Goal: Transaction & Acquisition: Purchase product/service

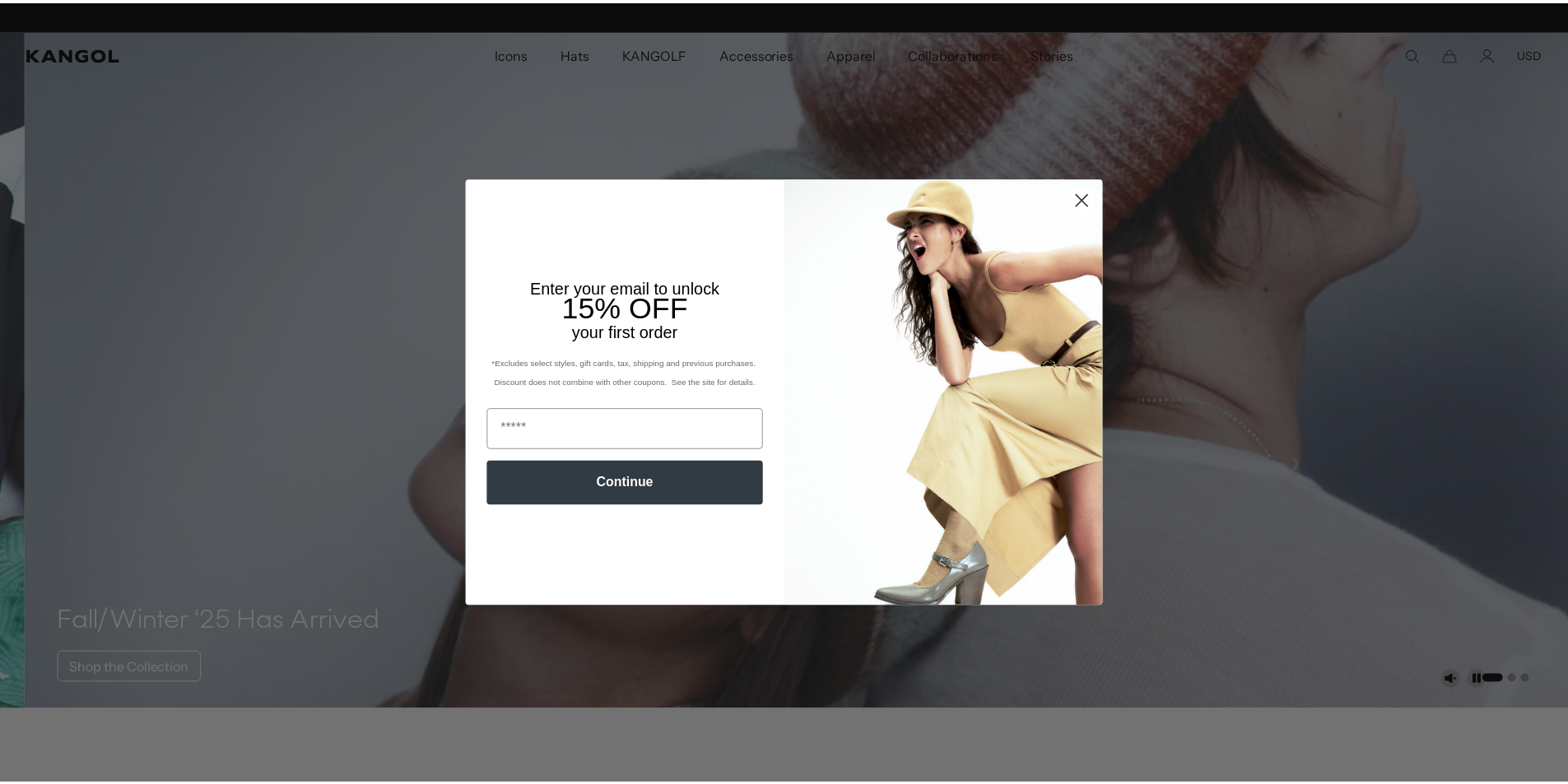
scroll to position [0, 339]
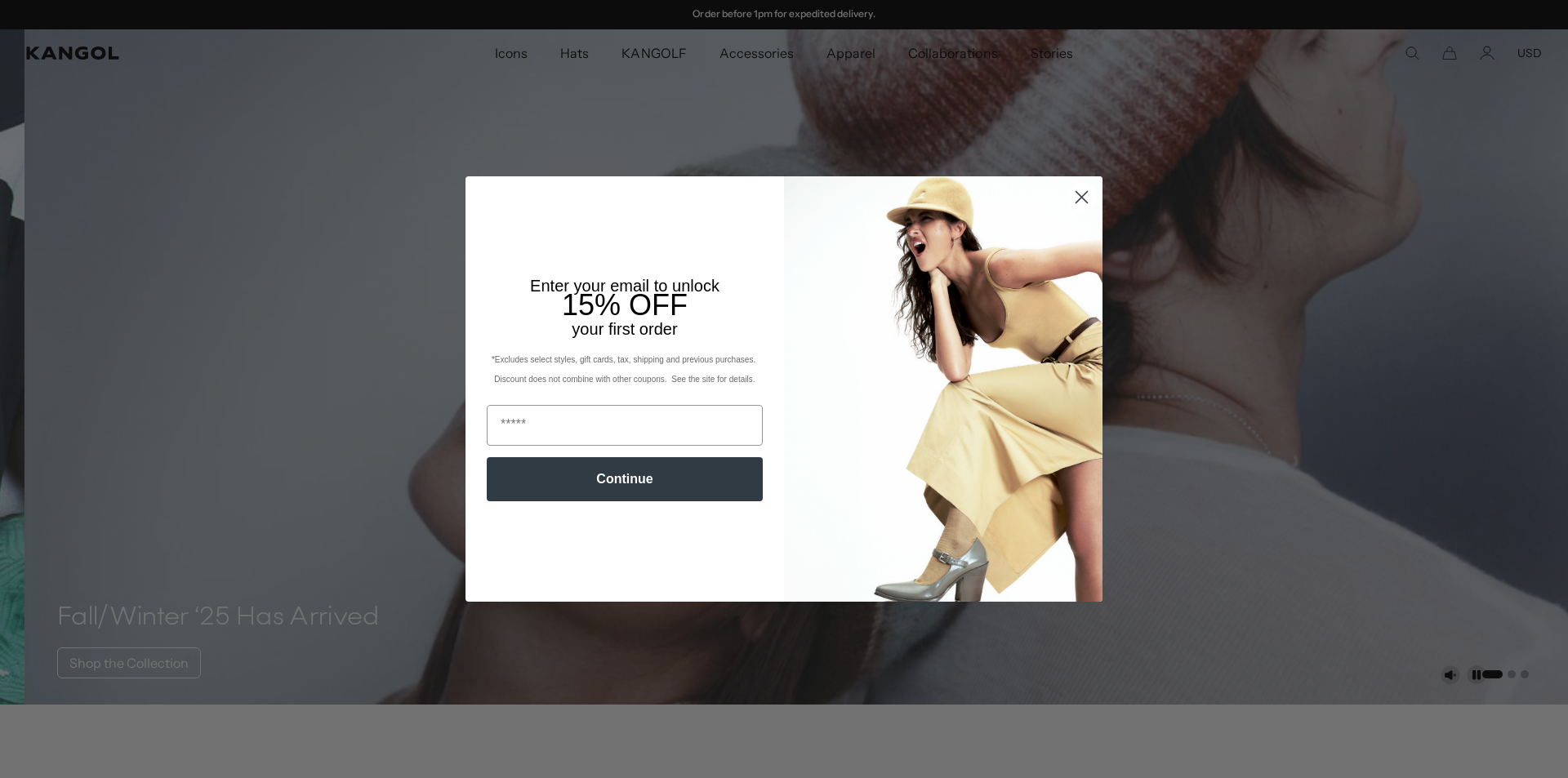
click at [1069, 196] on circle "Close dialog" at bounding box center [1082, 197] width 27 height 27
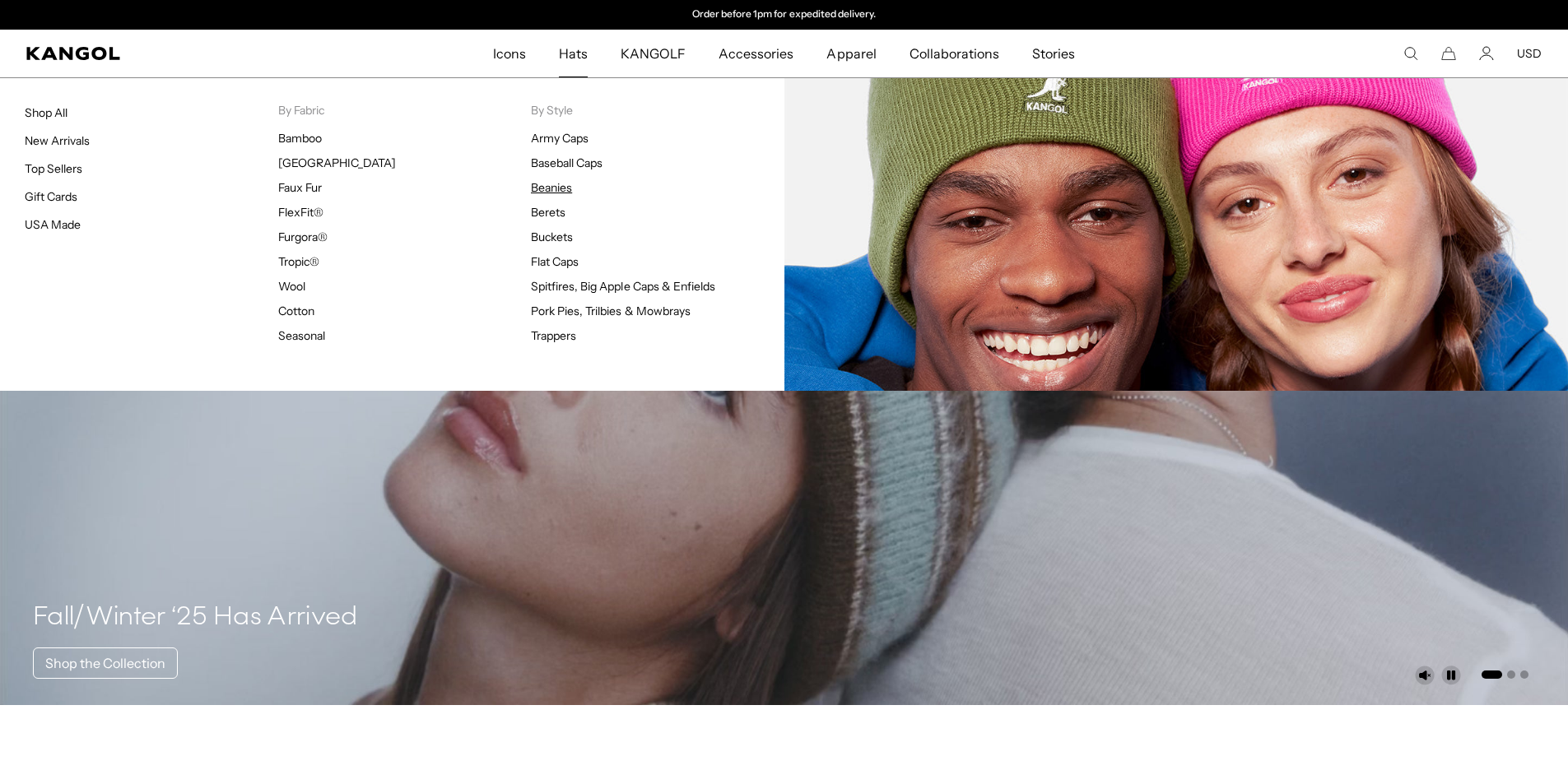
click at [552, 186] on link "Beanies" at bounding box center [552, 187] width 41 height 15
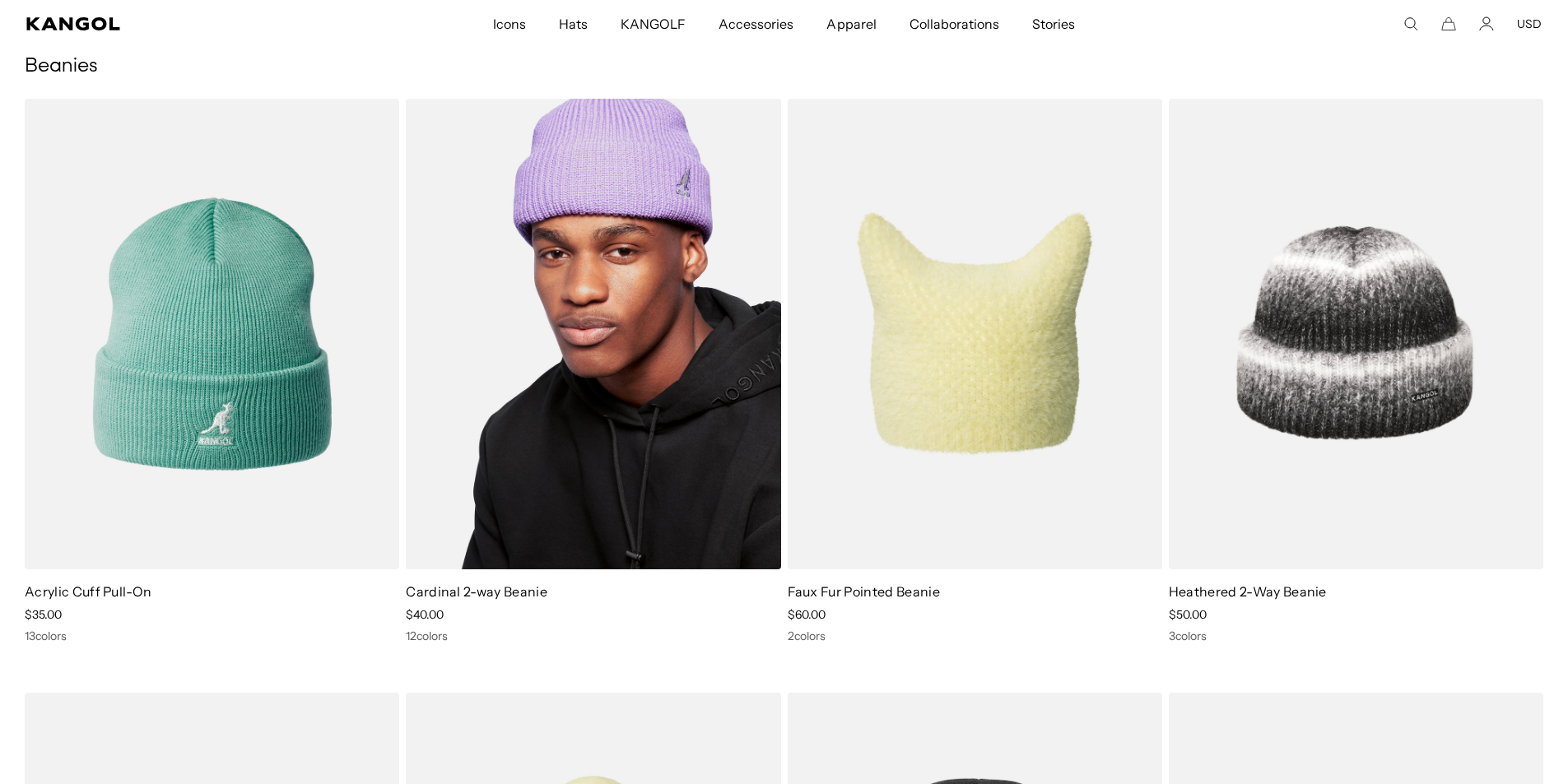
click at [608, 341] on img at bounding box center [592, 334] width 375 height 471
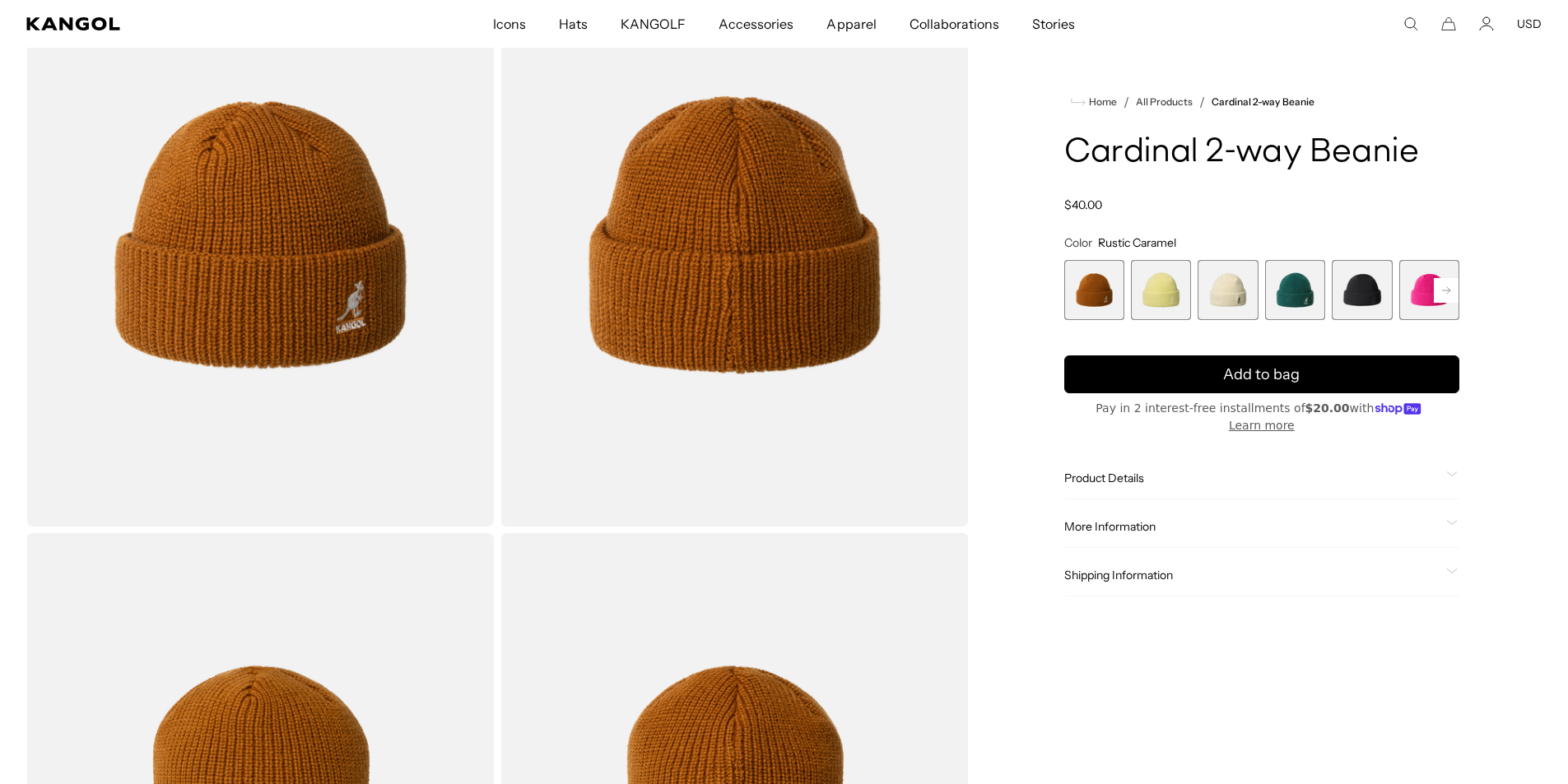
click at [1367, 293] on span "5 of 14" at bounding box center [1362, 290] width 60 height 60
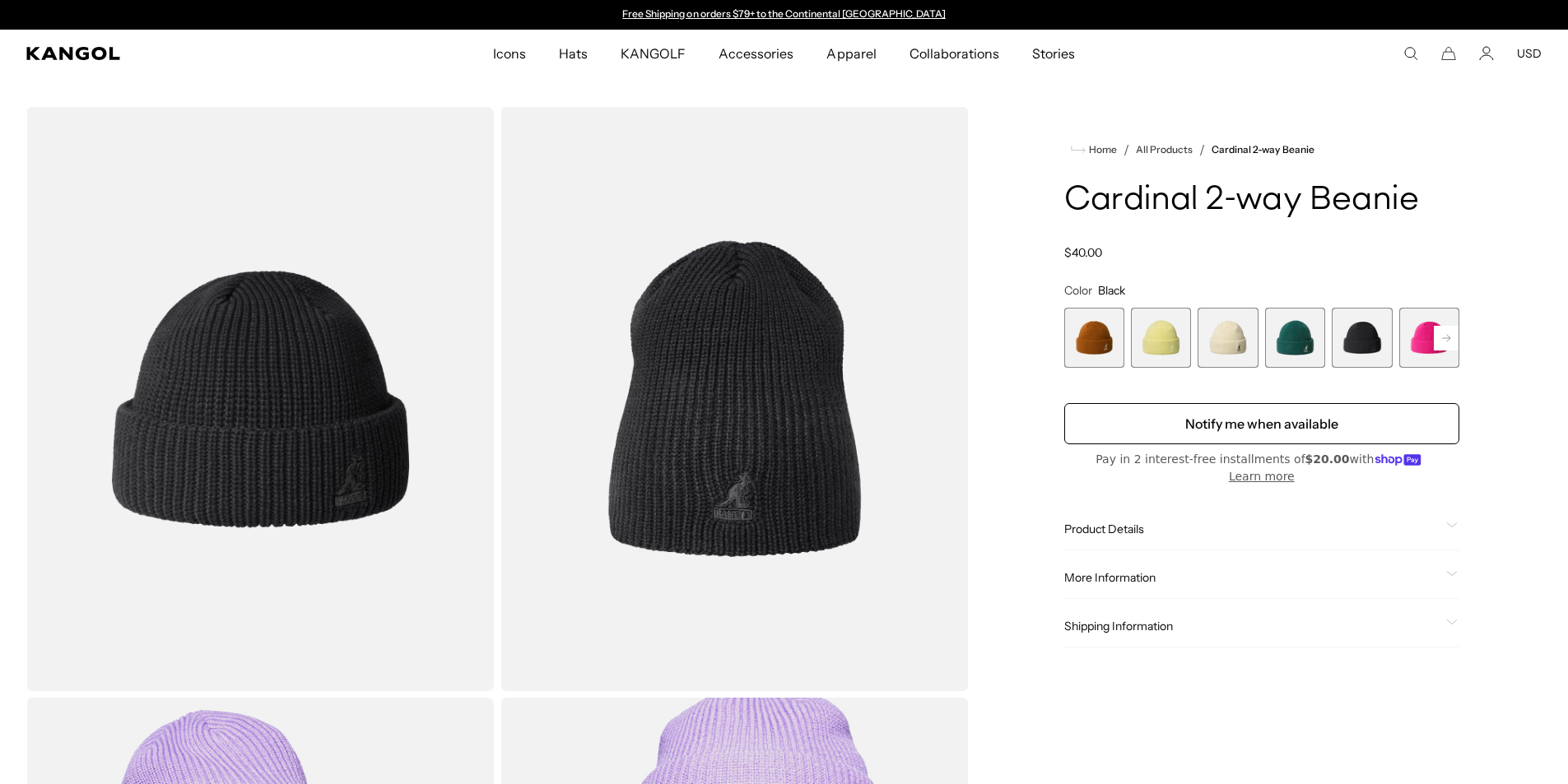
click at [1450, 336] on rect at bounding box center [1446, 338] width 25 height 25
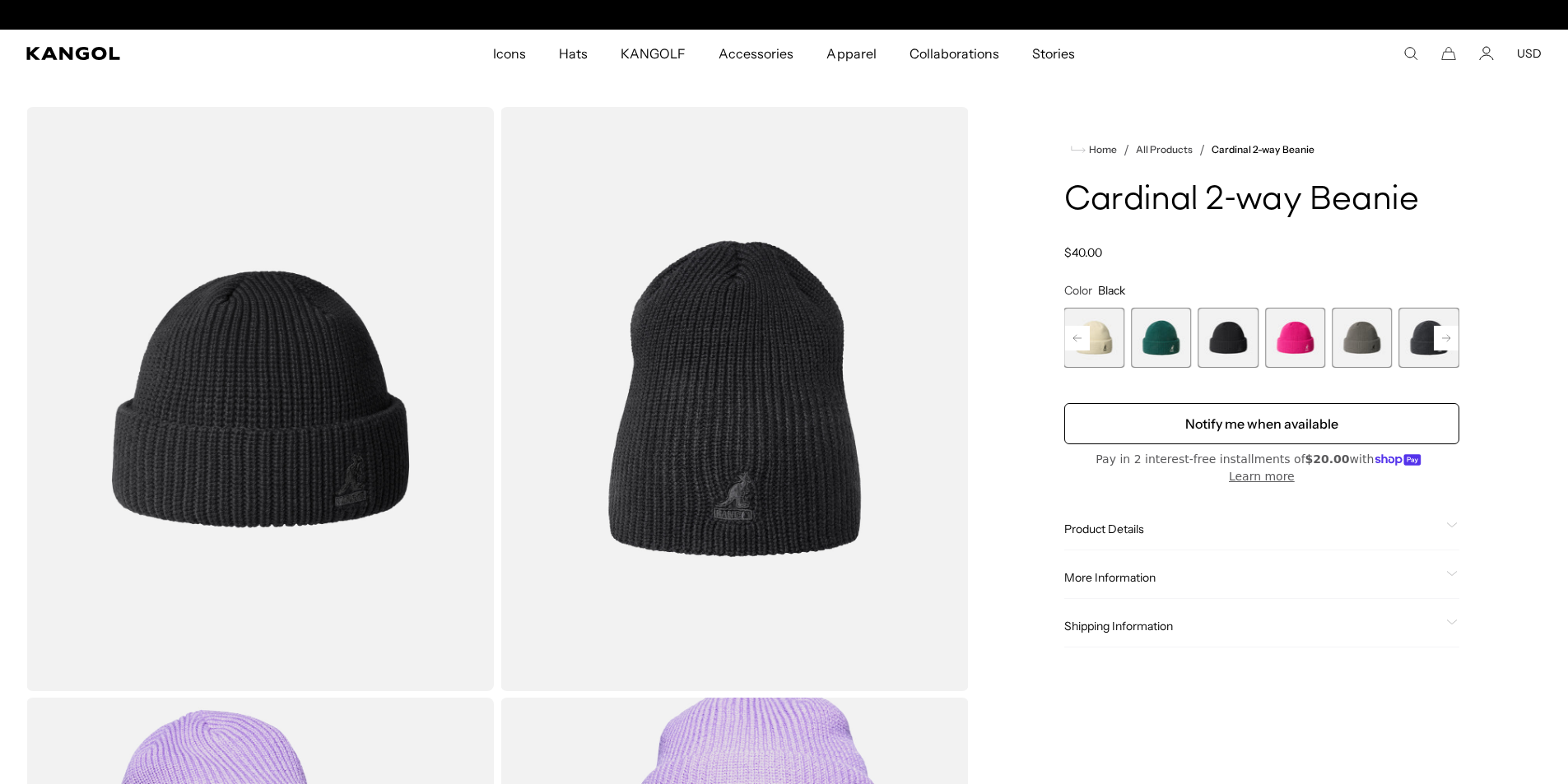
click at [1348, 338] on span "7 of 14" at bounding box center [1362, 338] width 60 height 60
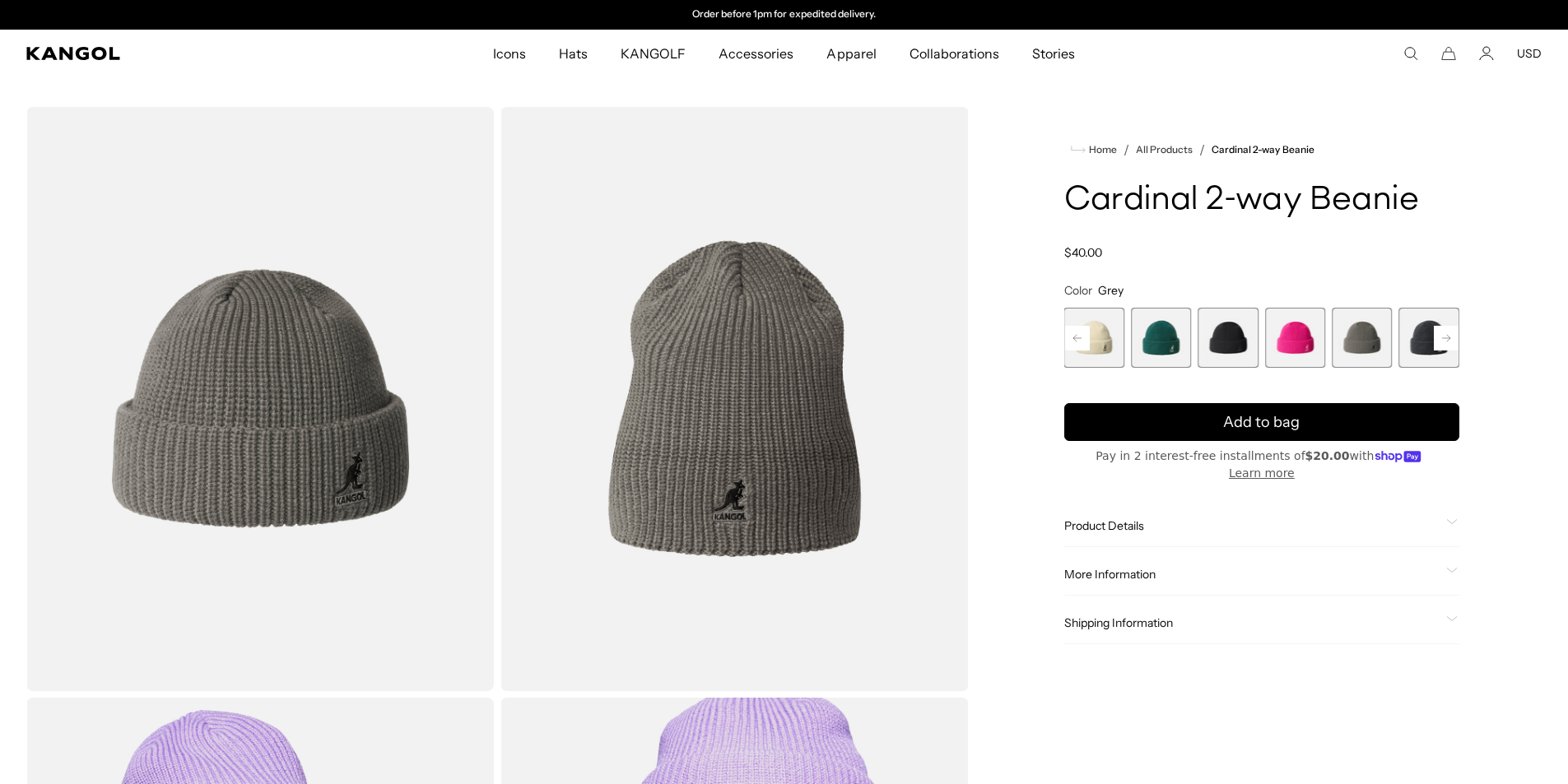
click at [1452, 334] on rect at bounding box center [1446, 338] width 25 height 25
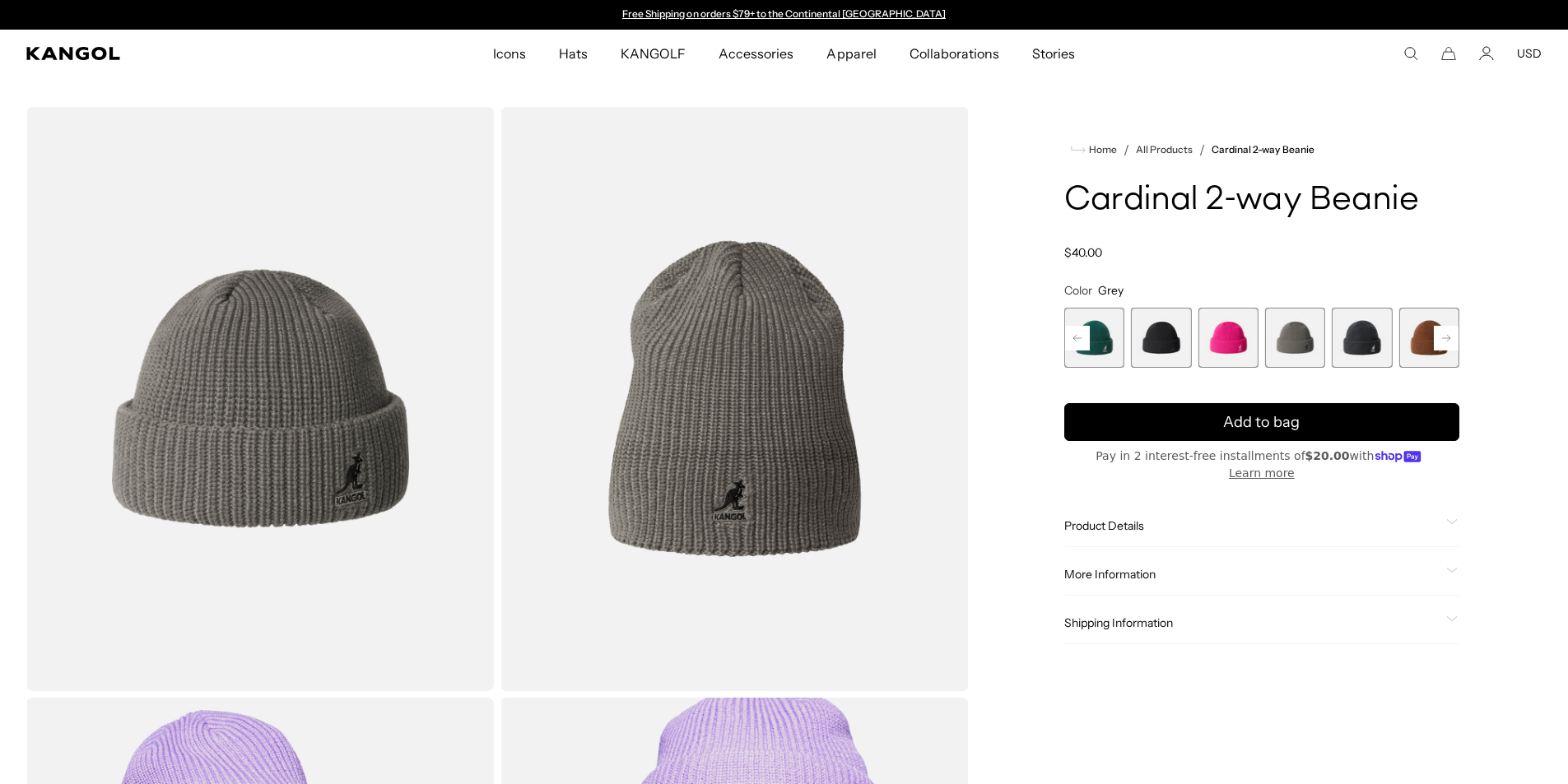
click at [1361, 332] on span "8 of 14" at bounding box center [1362, 338] width 60 height 60
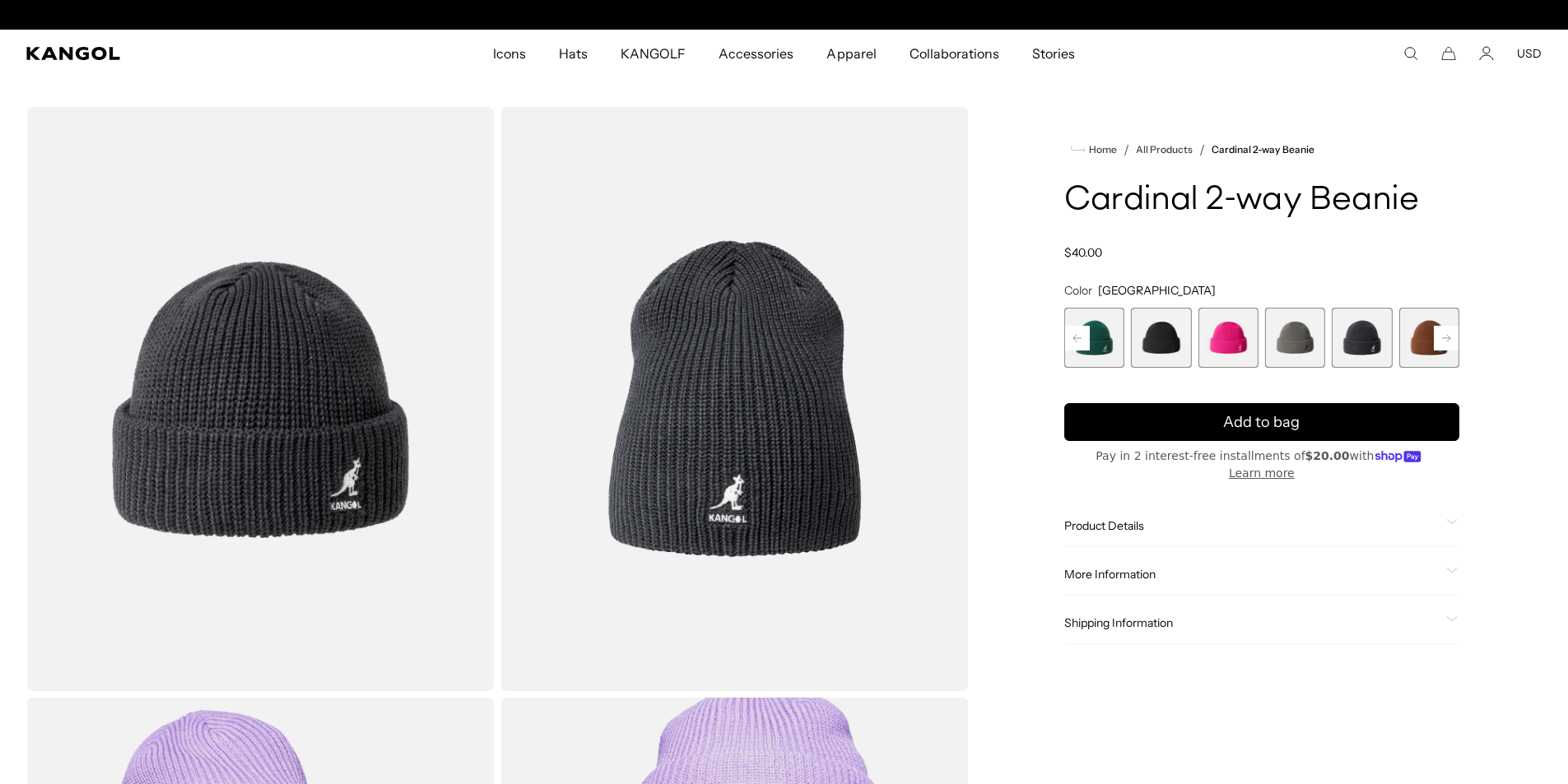
click at [1448, 331] on rect at bounding box center [1446, 338] width 25 height 25
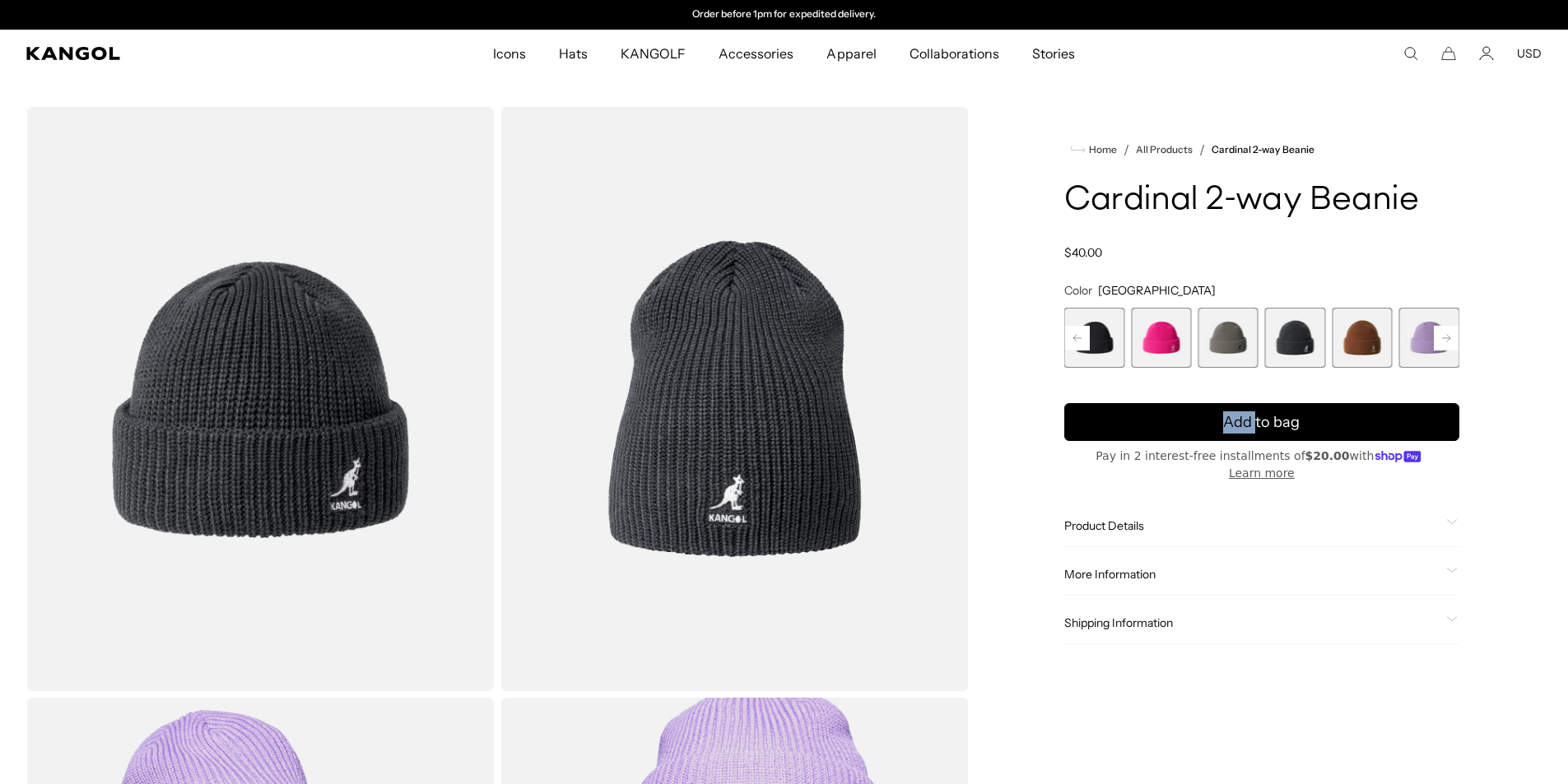
click at [1448, 331] on rect at bounding box center [1446, 338] width 25 height 25
click at [1448, 331] on div "Previous Next Rustic Caramel Variant sold out or unavailable Butter Chiffon Var…" at bounding box center [1261, 338] width 395 height 60
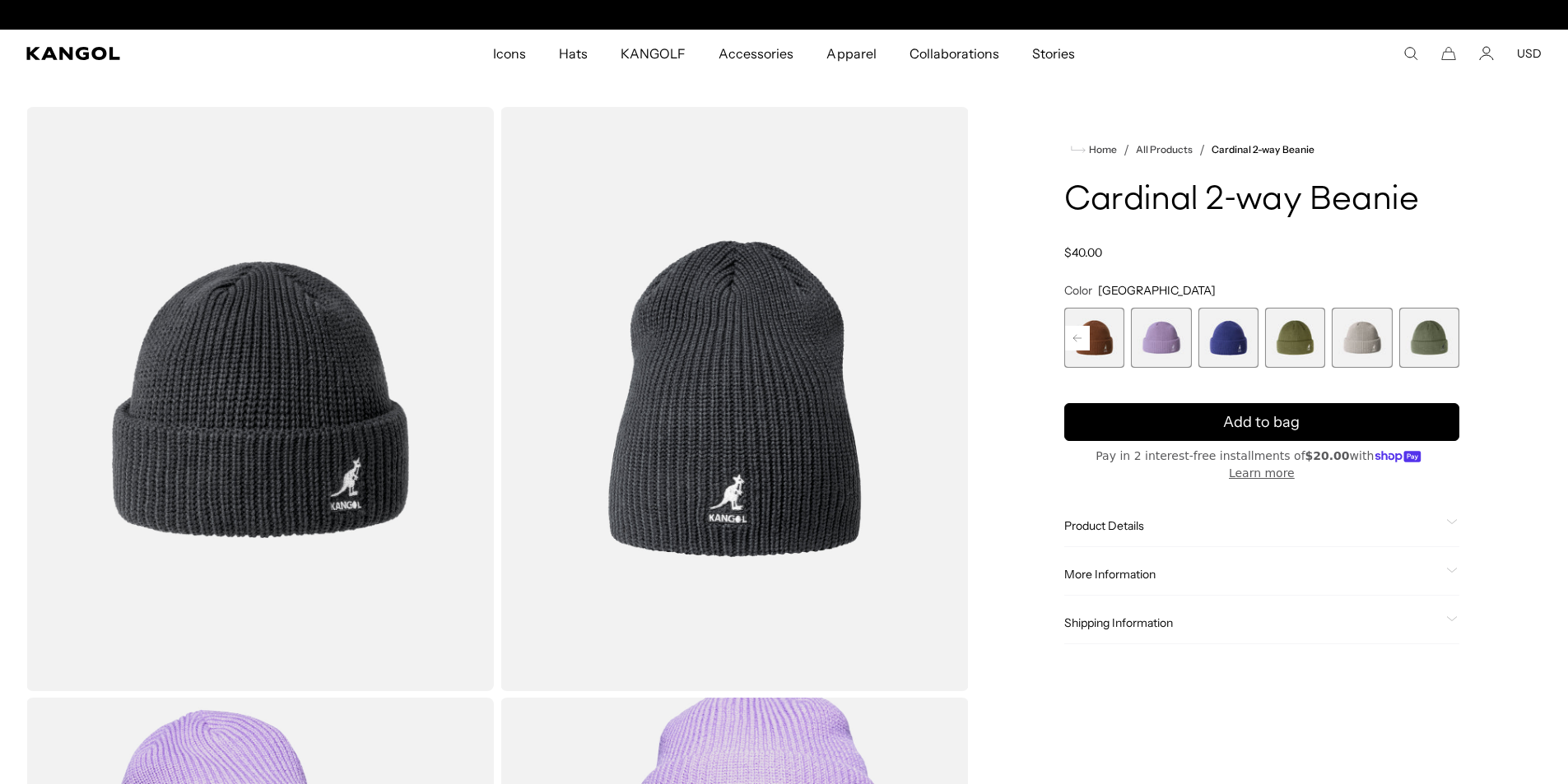
scroll to position [0, 0]
click at [1084, 330] on rect at bounding box center [1077, 338] width 25 height 25
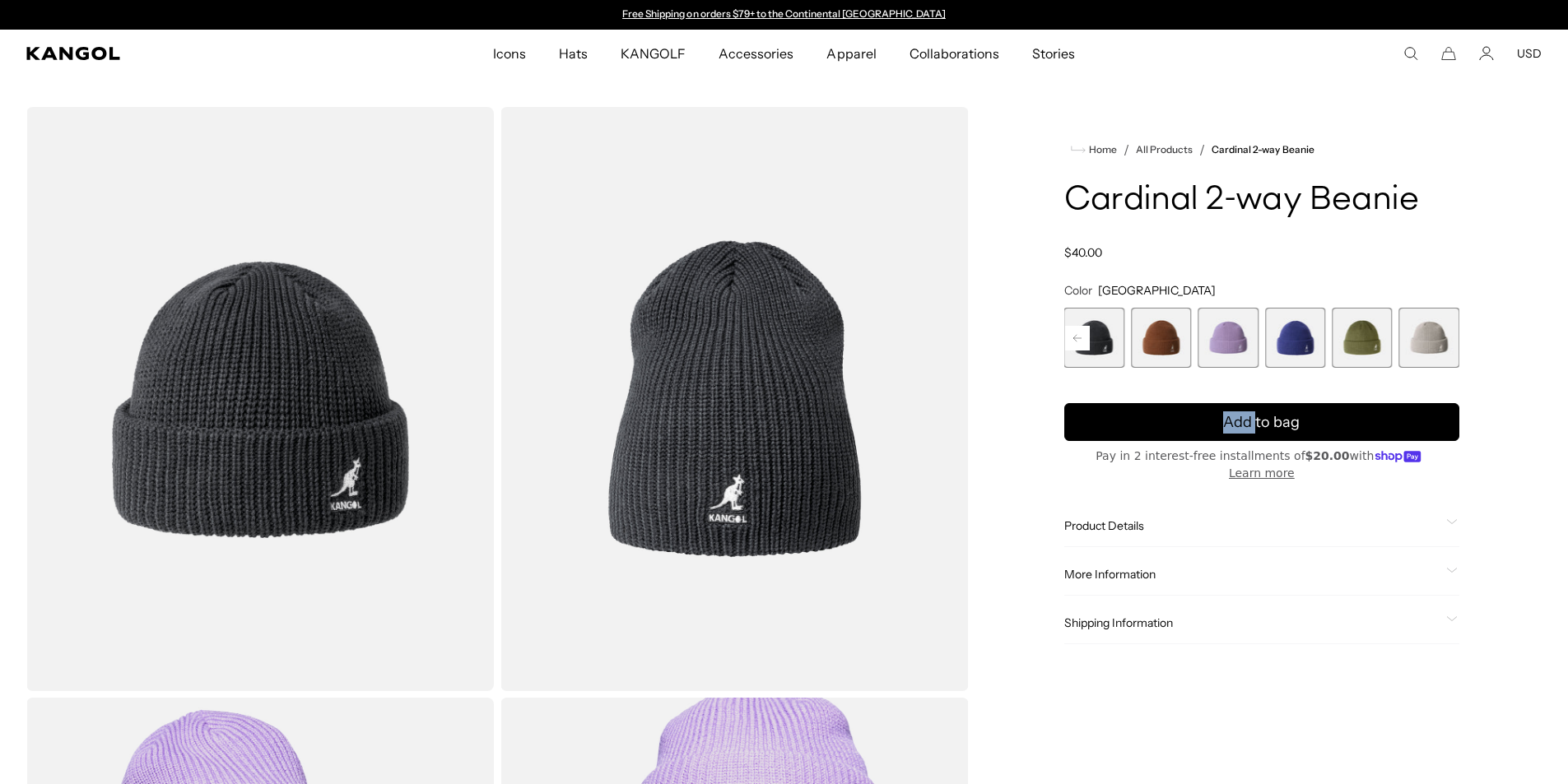
click at [1084, 330] on rect at bounding box center [1077, 338] width 25 height 25
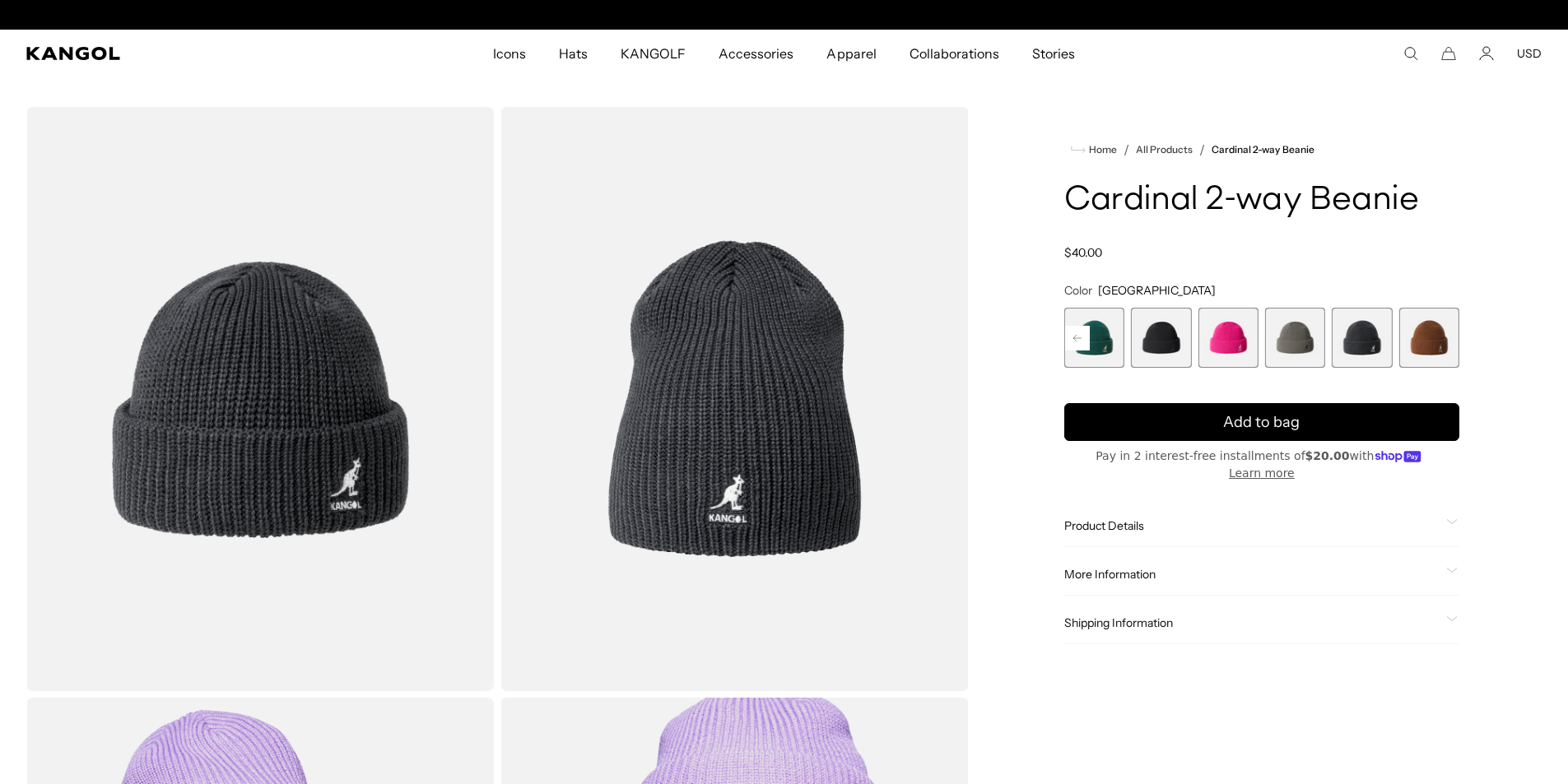
click at [1084, 330] on rect at bounding box center [1077, 338] width 25 height 25
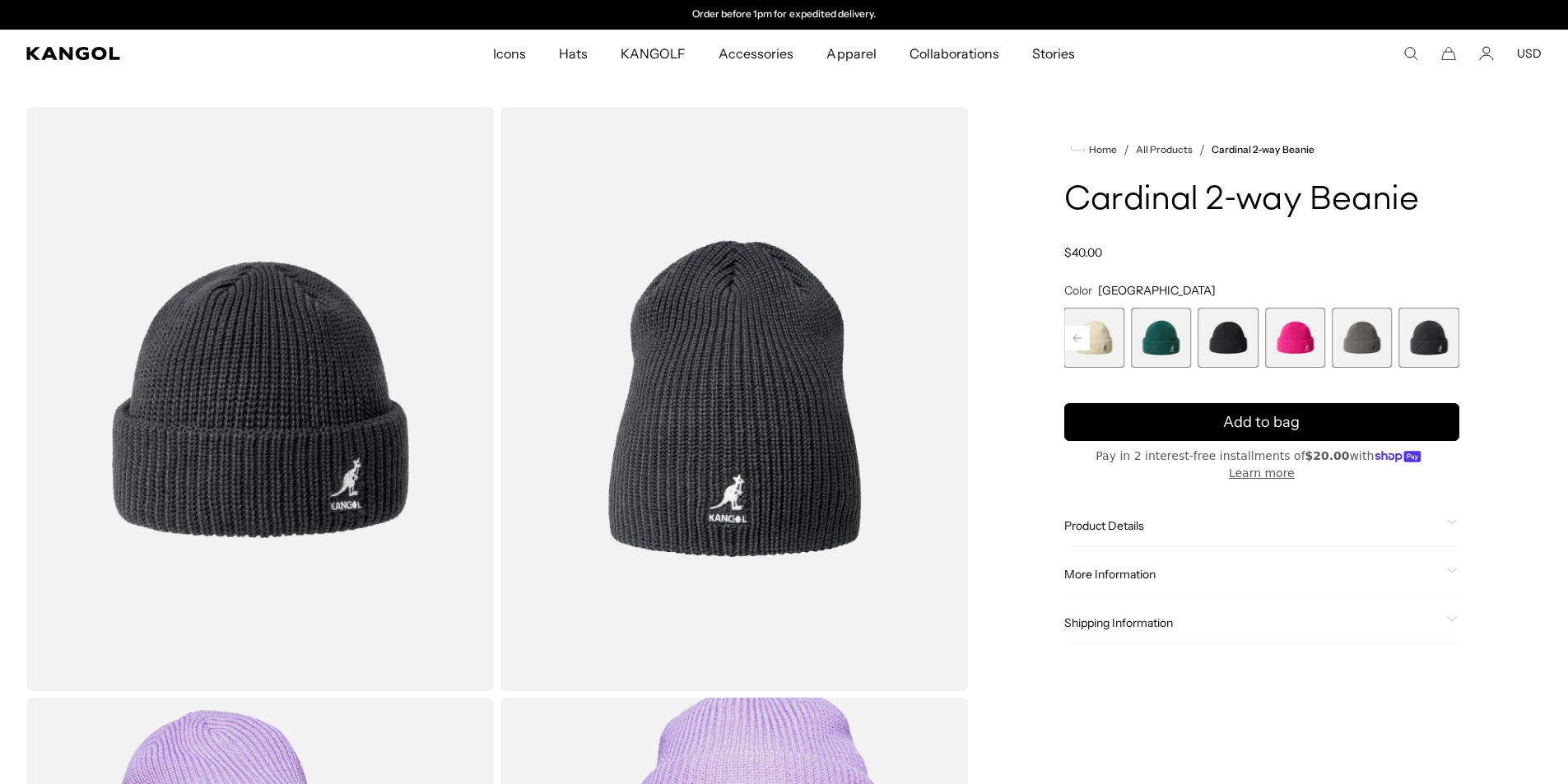
click at [1084, 330] on rect at bounding box center [1077, 338] width 25 height 25
click at [1373, 333] on span "5 of 14" at bounding box center [1362, 338] width 60 height 60
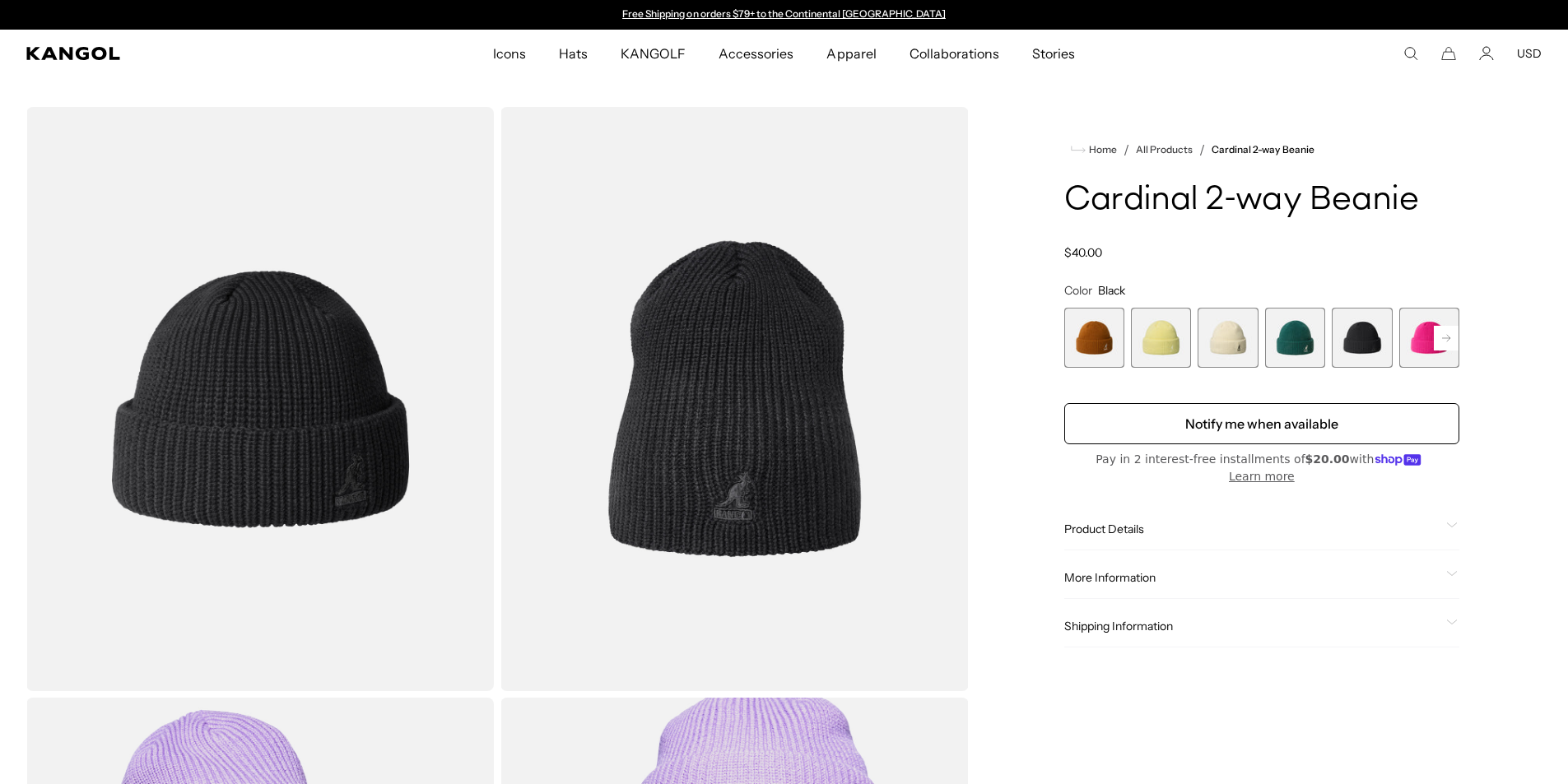
click at [1451, 331] on rect at bounding box center [1446, 338] width 25 height 25
click at [1378, 343] on span "7 of 14" at bounding box center [1362, 338] width 60 height 60
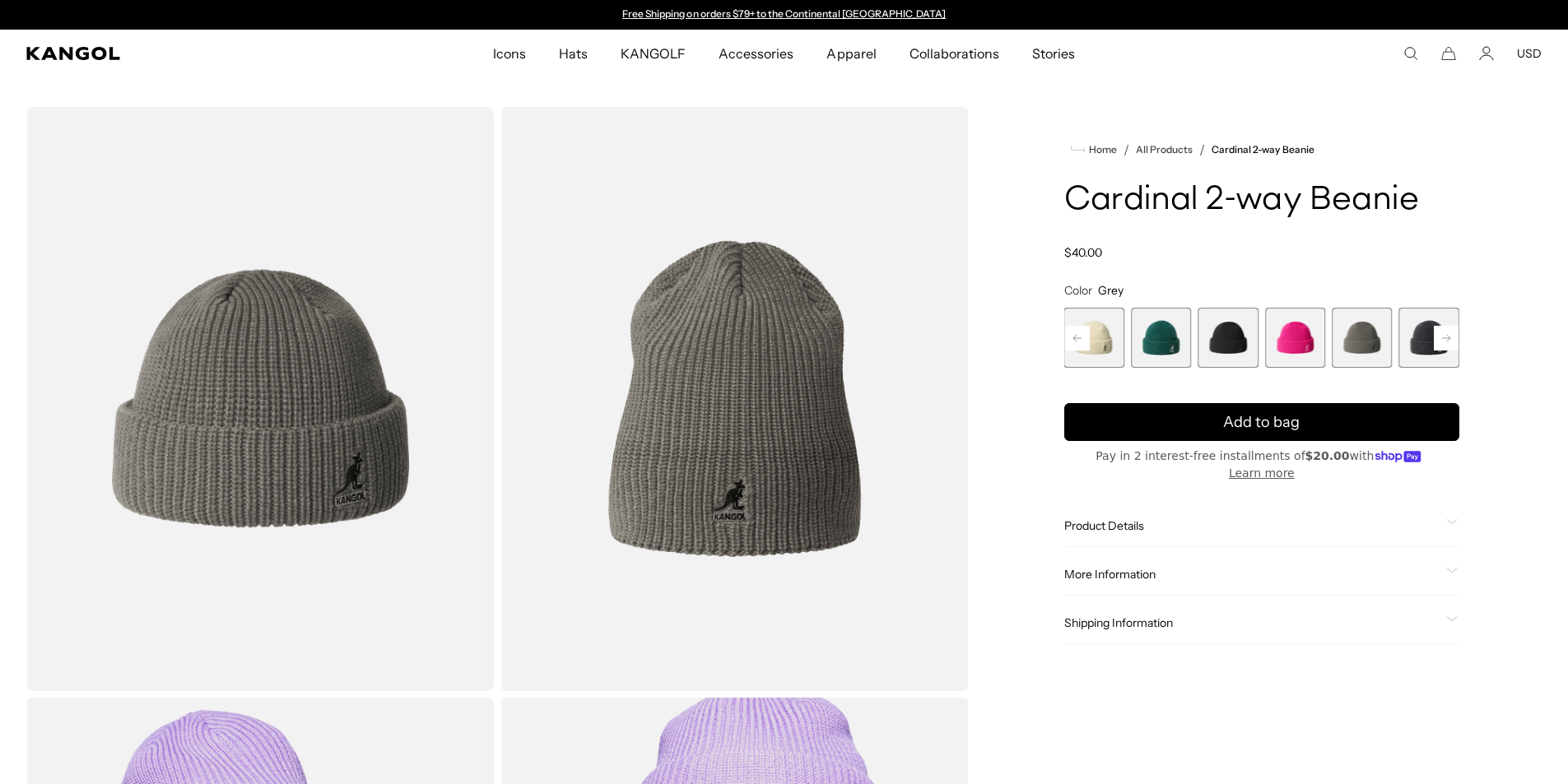
click at [328, 270] on img "Gallery Viewer" at bounding box center [260, 398] width 468 height 584
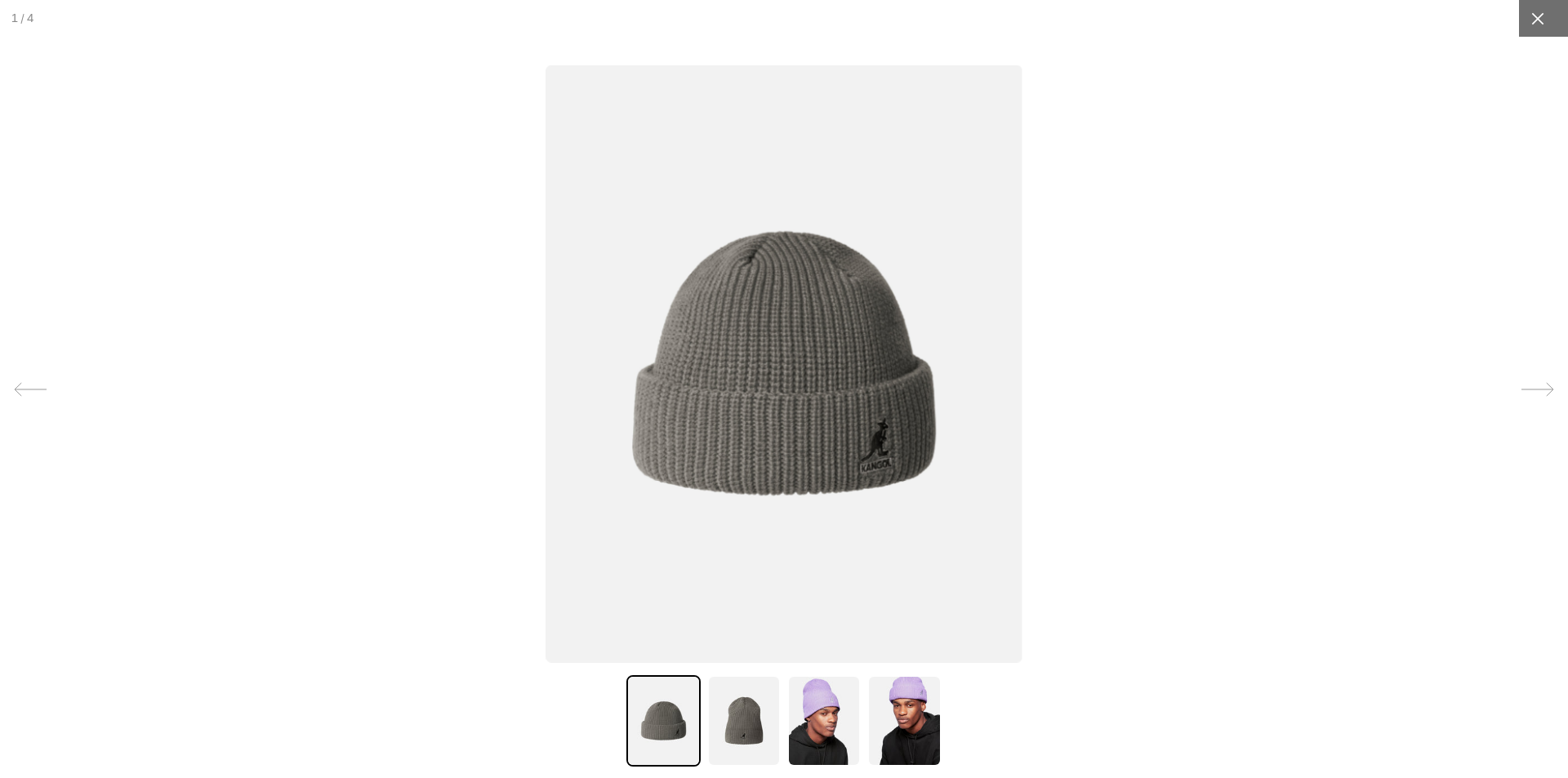
click at [1530, 10] on icon at bounding box center [1537, 18] width 16 height 16
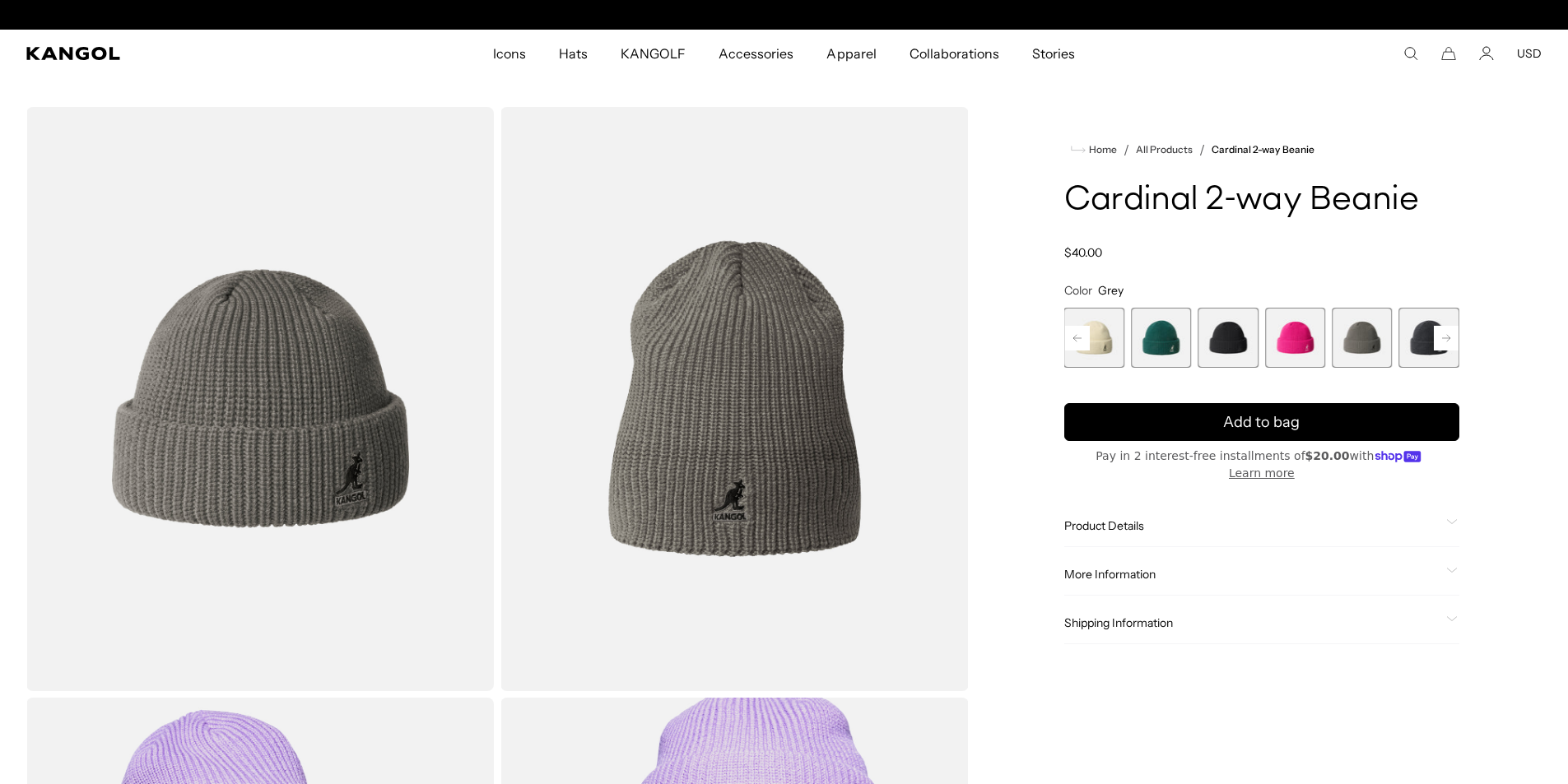
scroll to position [0, 339]
click at [1214, 336] on span "5 of 14" at bounding box center [1228, 338] width 60 height 60
select select "**********"
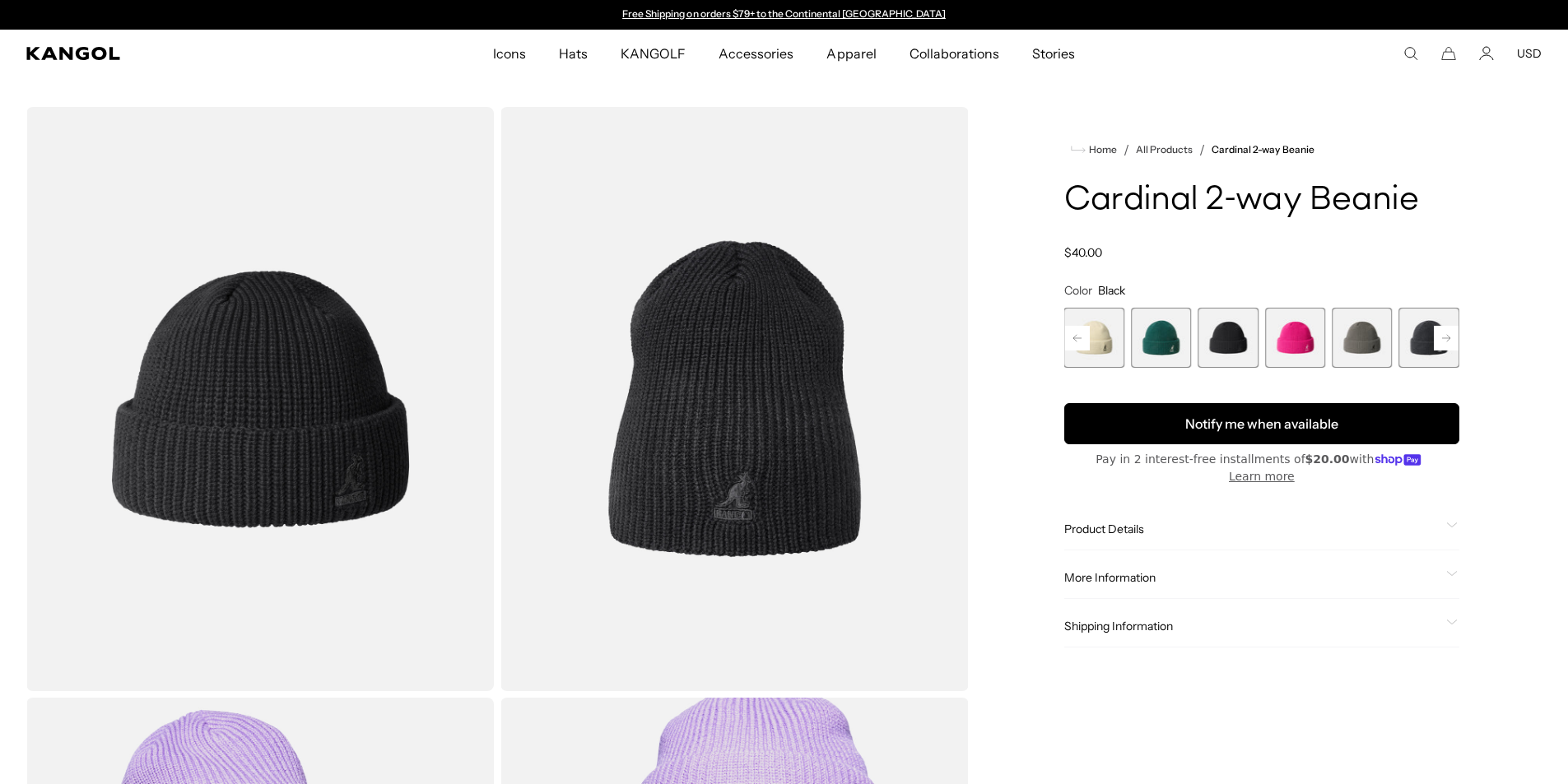
click at [1247, 428] on button "Notify me when available" at bounding box center [1261, 423] width 395 height 41
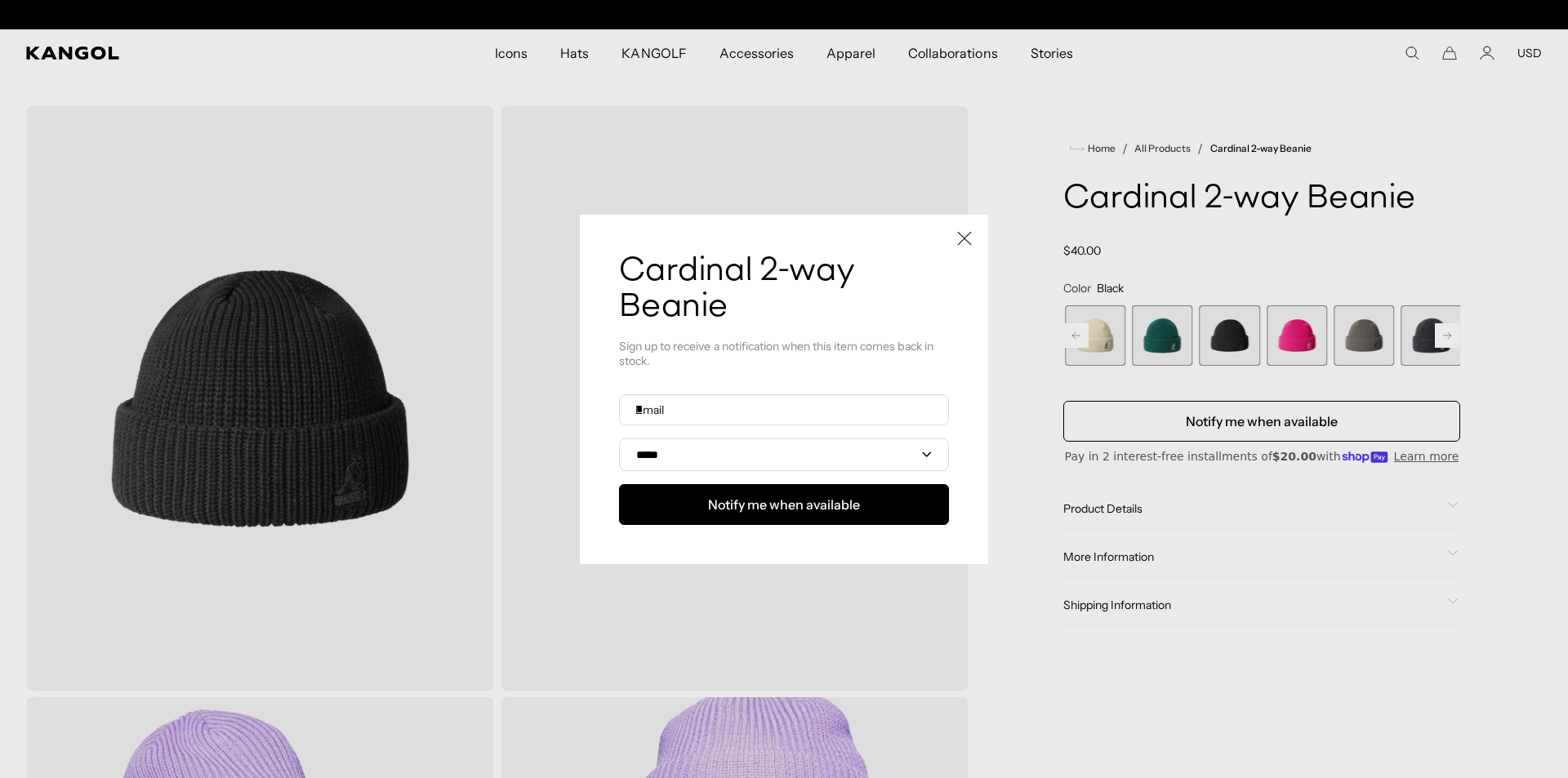
click at [960, 232] on icon "Close" at bounding box center [964, 238] width 15 height 15
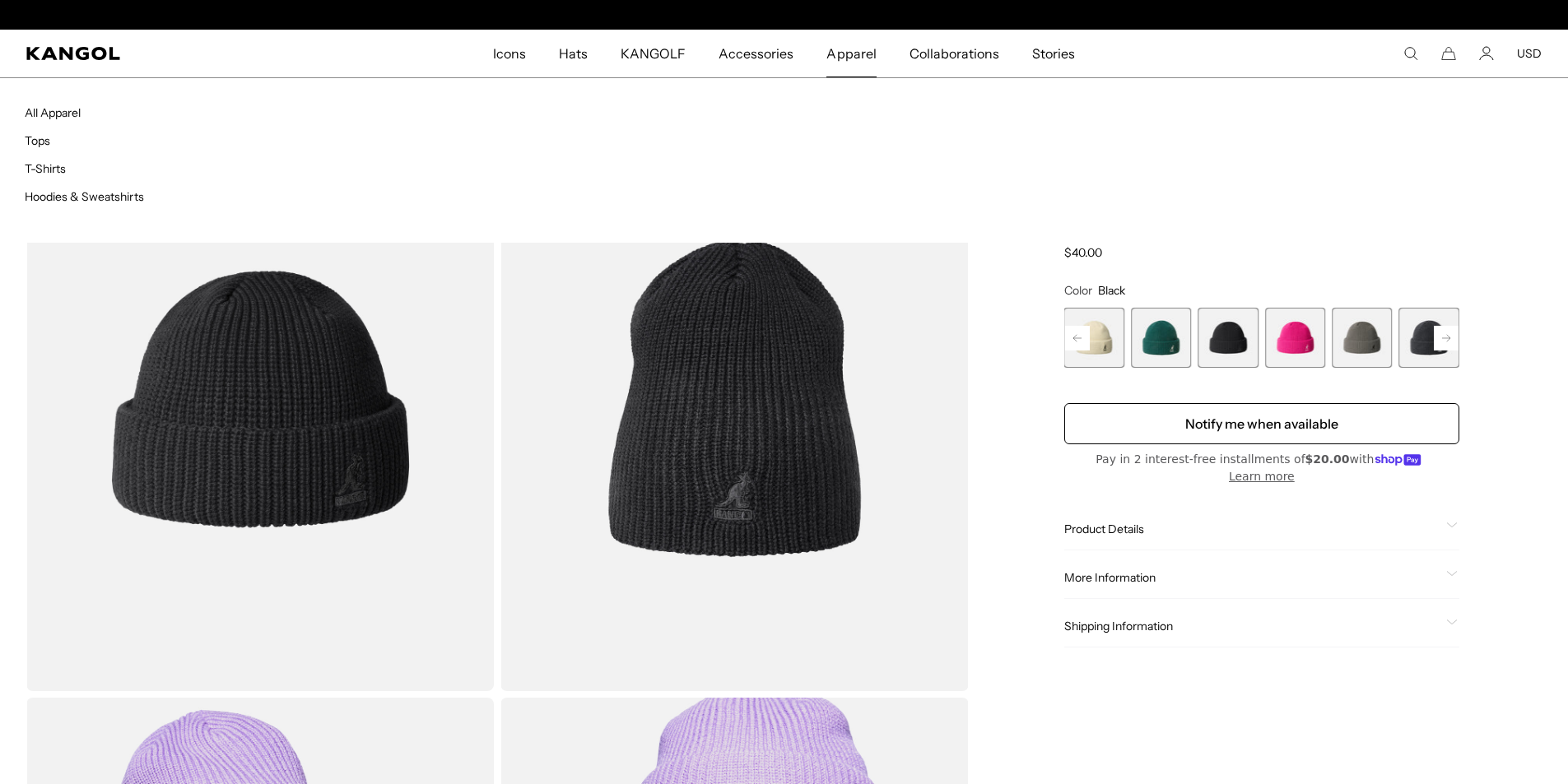
scroll to position [0, 339]
click at [53, 198] on link "Hoodies & Sweatshirts" at bounding box center [84, 196] width 120 height 15
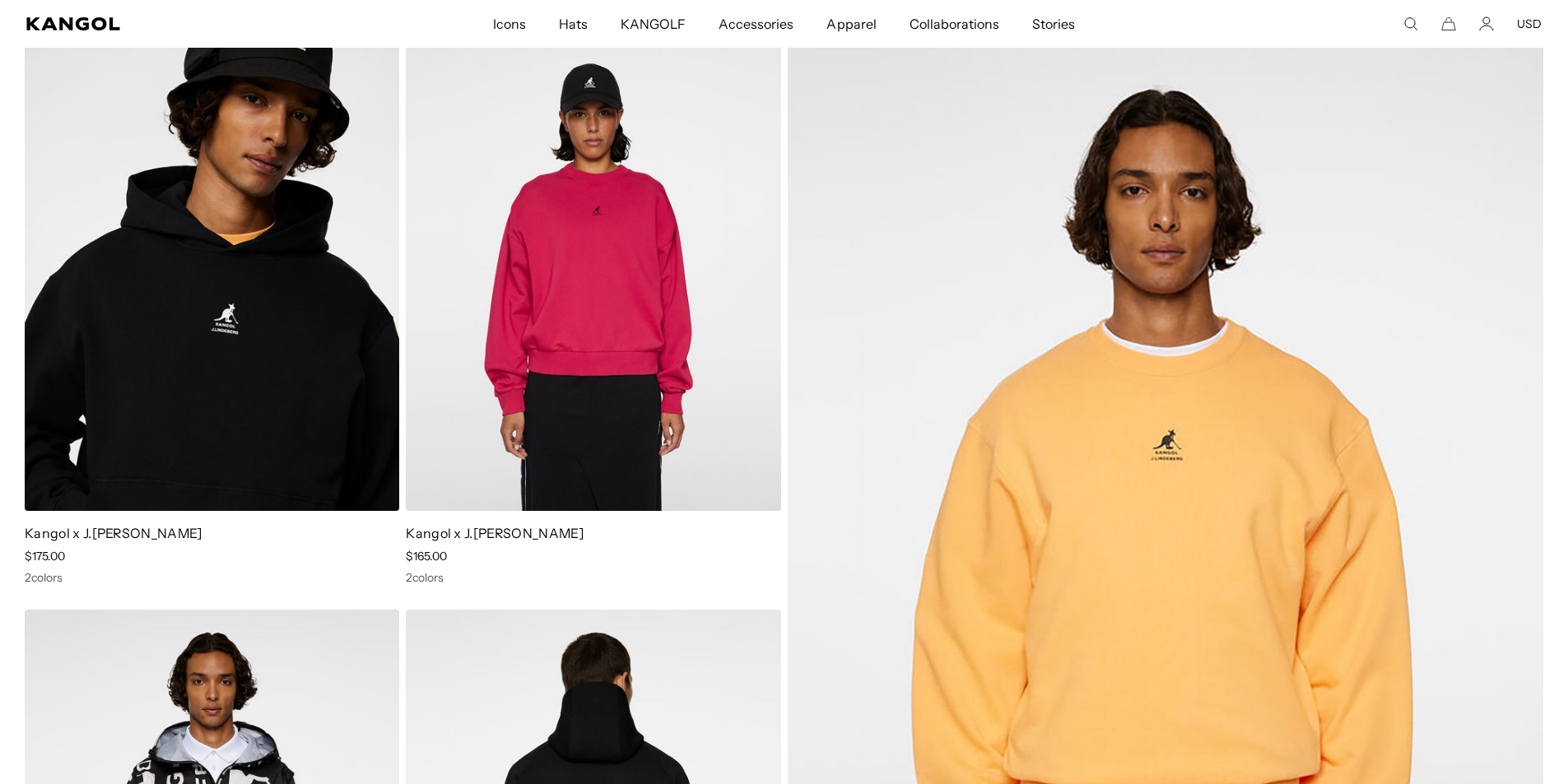
scroll to position [83, 0]
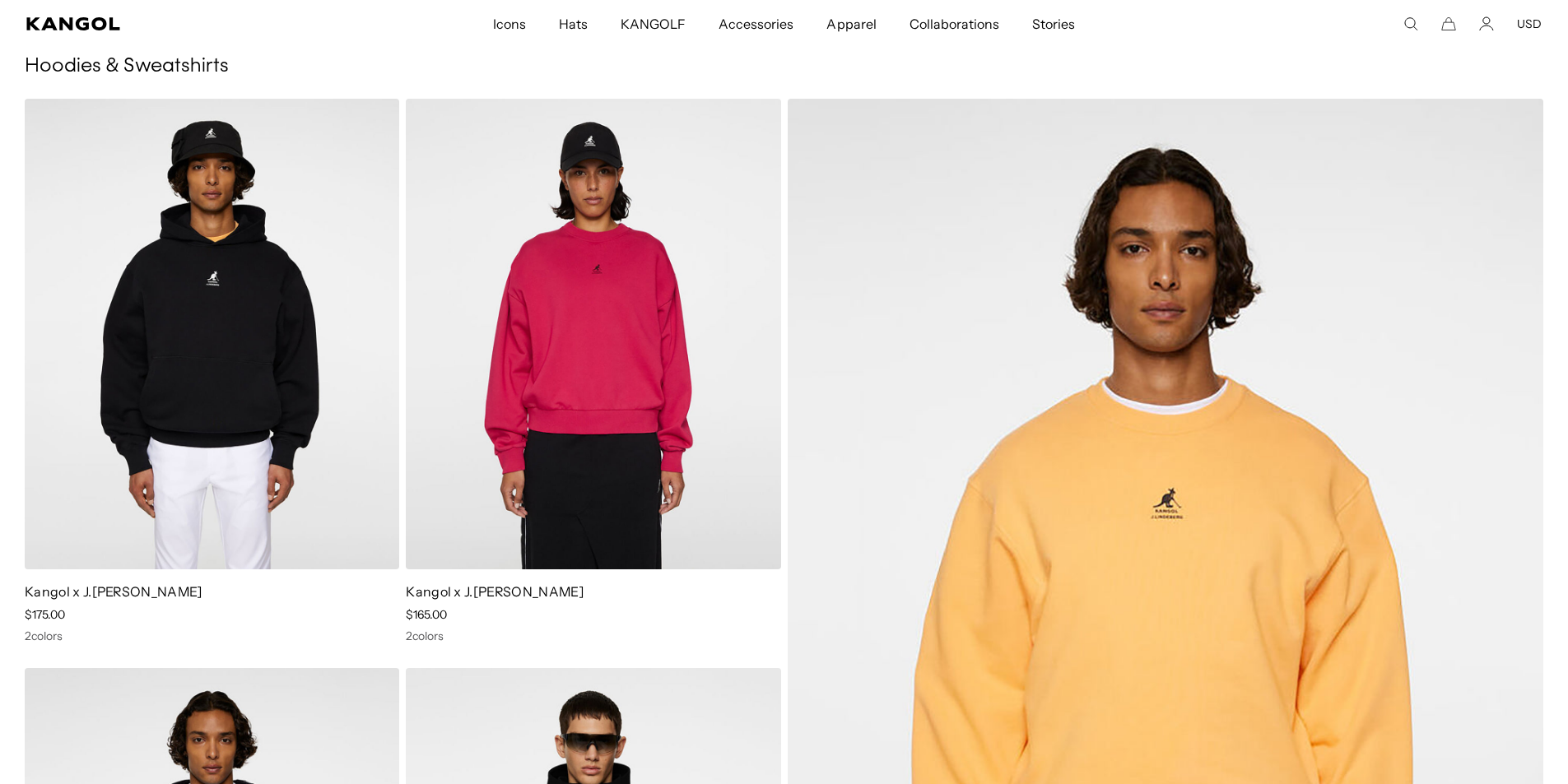
click at [266, 333] on img at bounding box center [212, 334] width 375 height 471
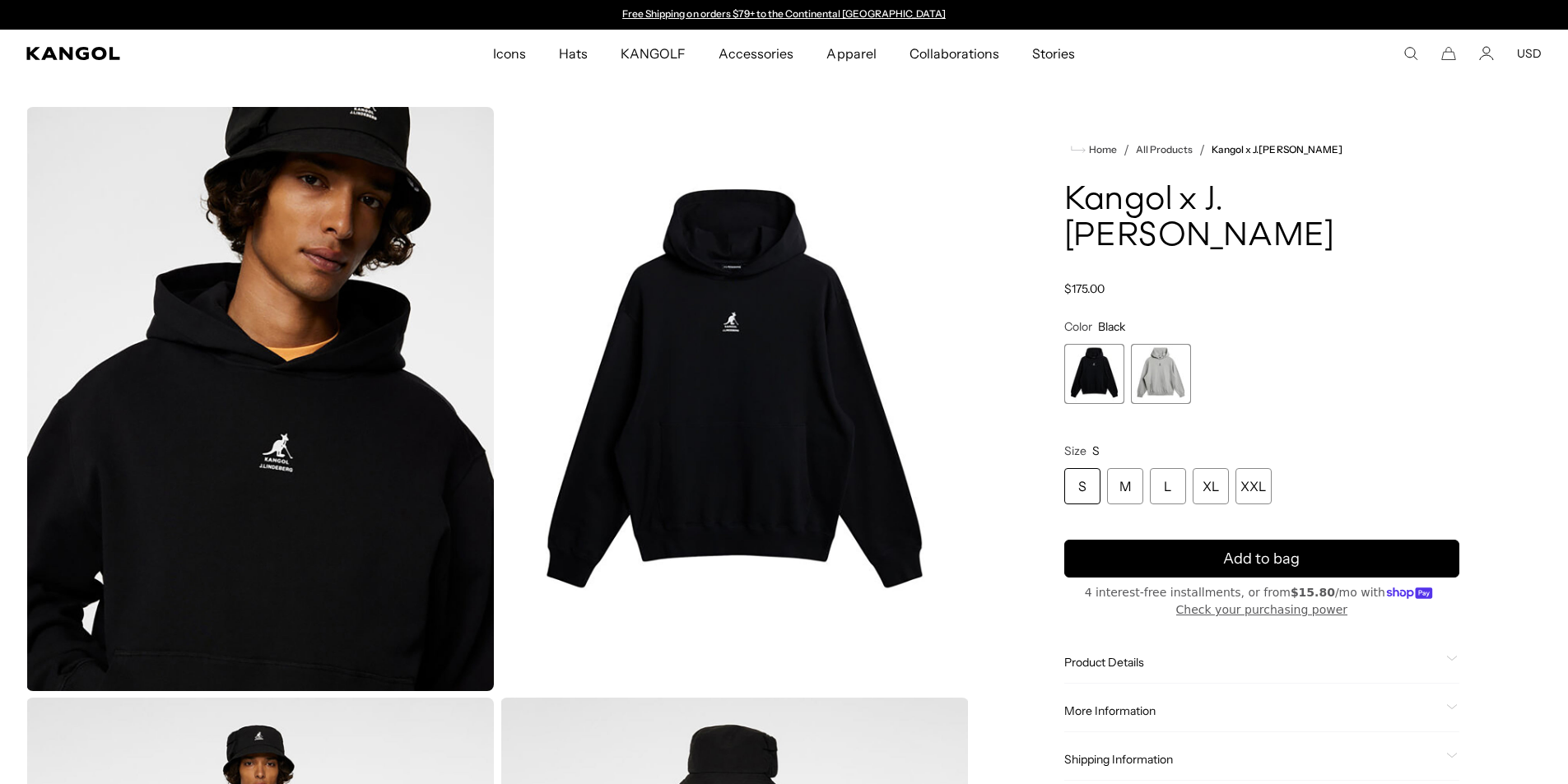
click at [1167, 360] on span "2 of 2" at bounding box center [1162, 374] width 60 height 60
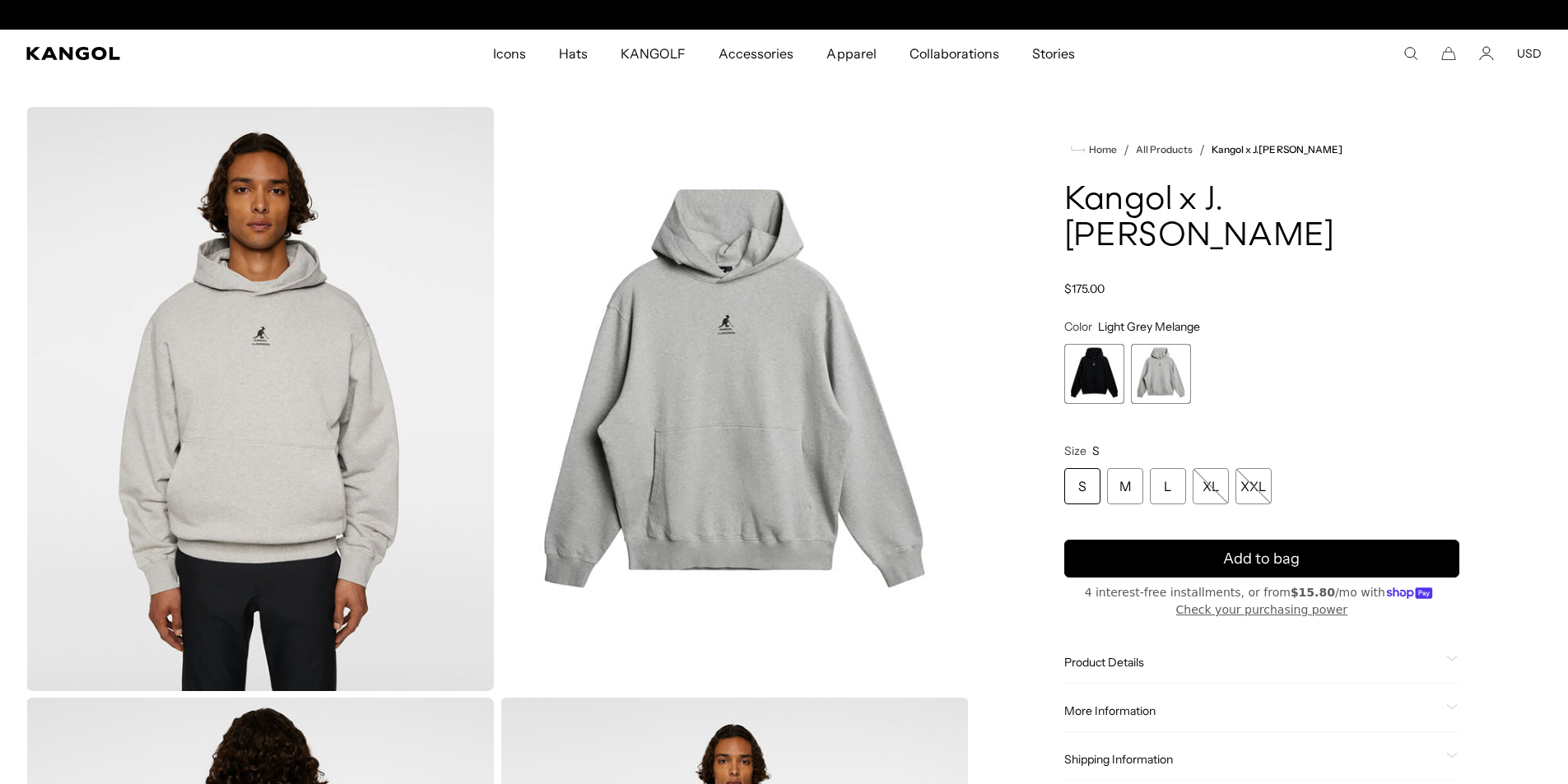
scroll to position [0, 339]
click at [1081, 366] on span "1 of 2" at bounding box center [1094, 374] width 60 height 60
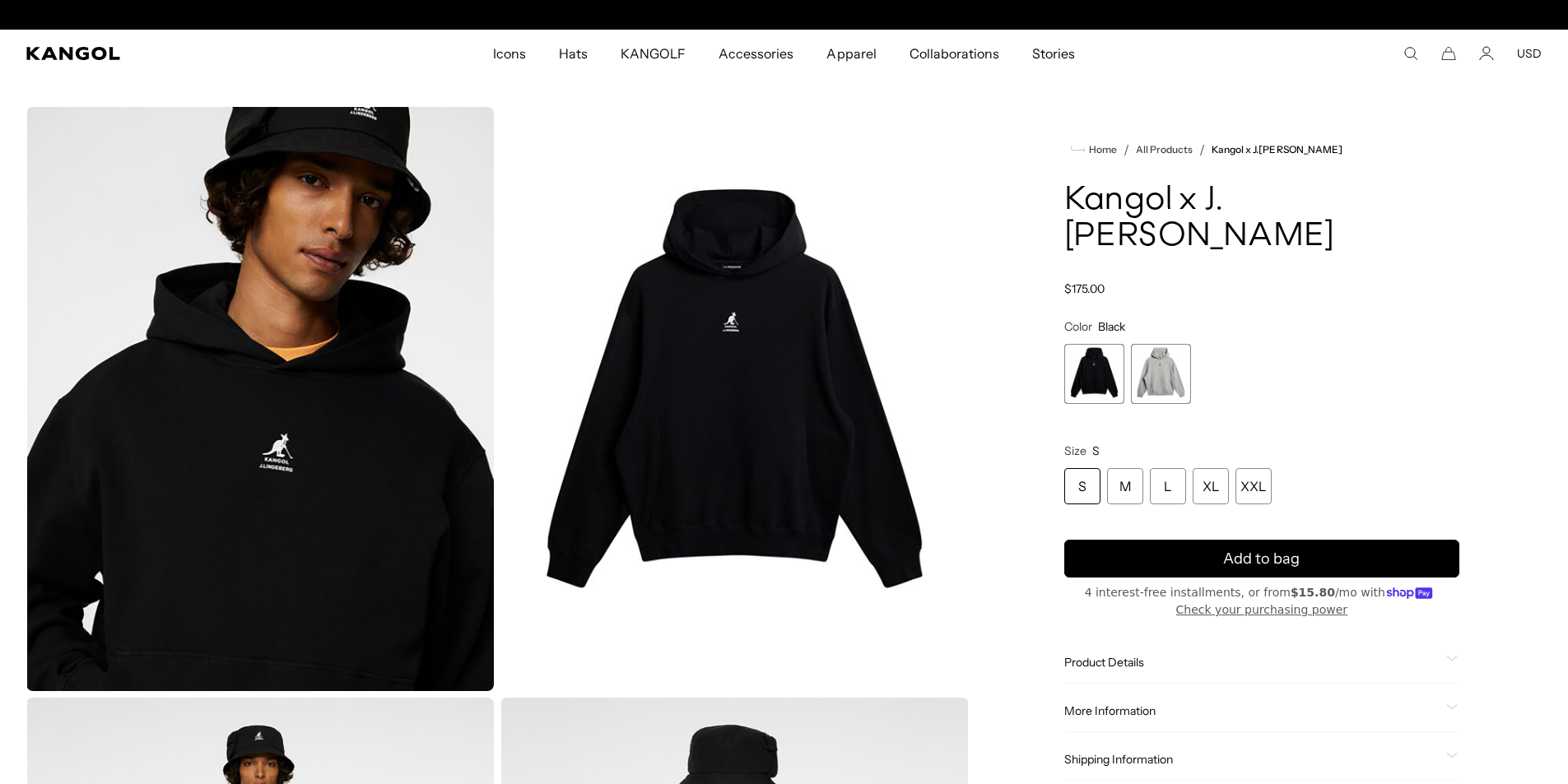
scroll to position [0, 339]
